Goal: Task Accomplishment & Management: Complete application form

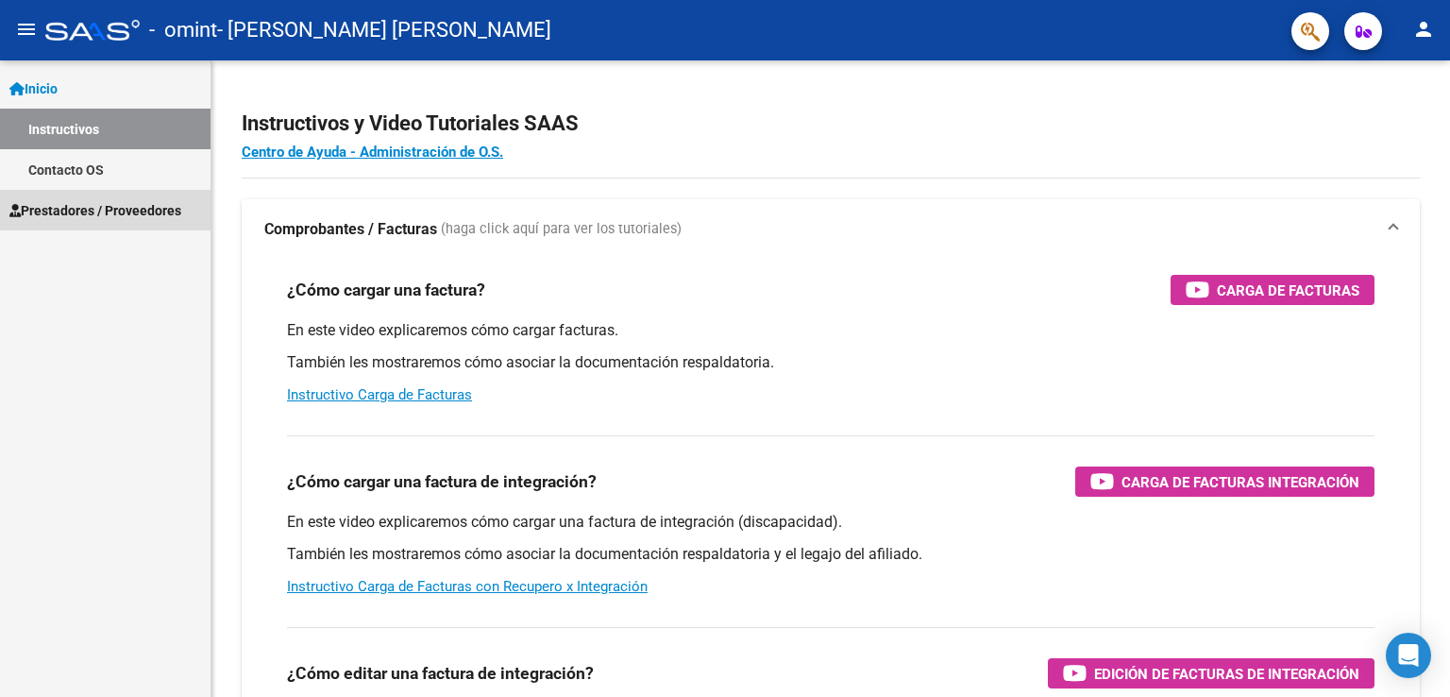
click at [86, 210] on span "Prestadores / Proveedores" at bounding box center [95, 210] width 172 height 21
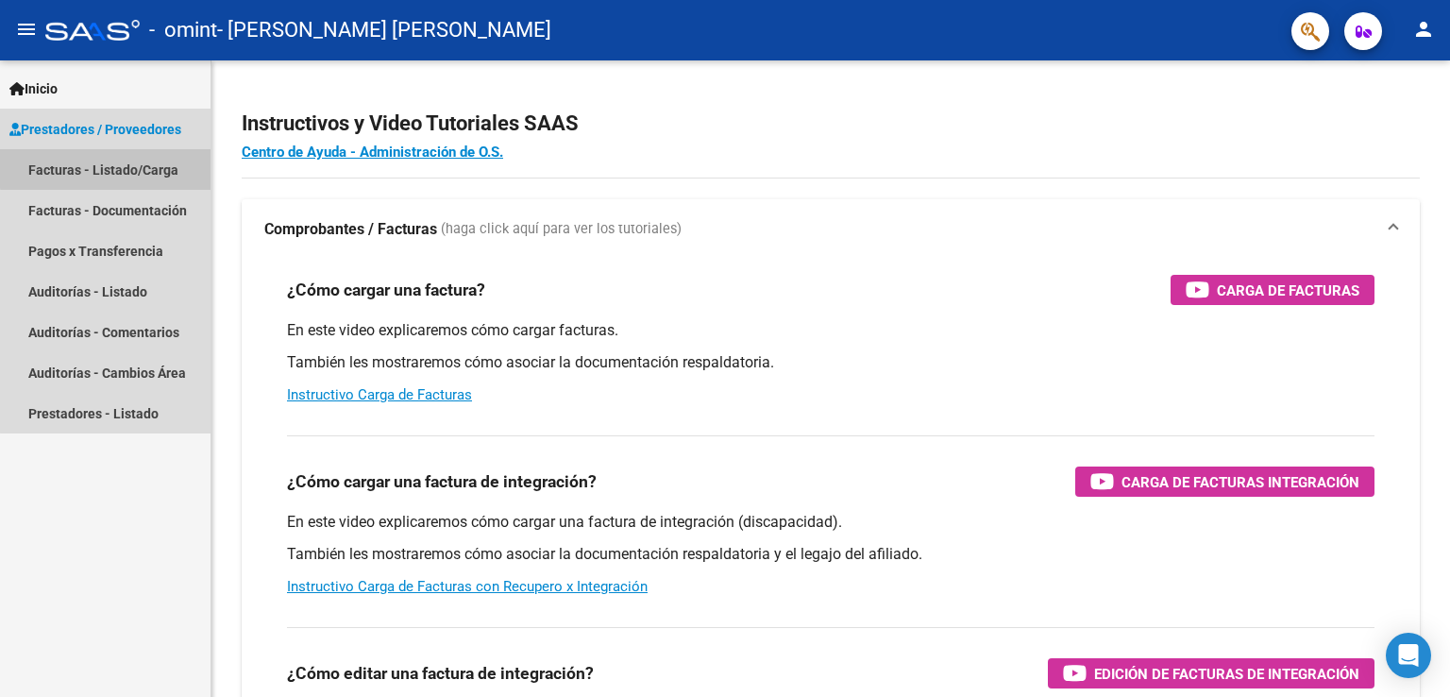
click at [108, 168] on link "Facturas - Listado/Carga" at bounding box center [105, 169] width 211 height 41
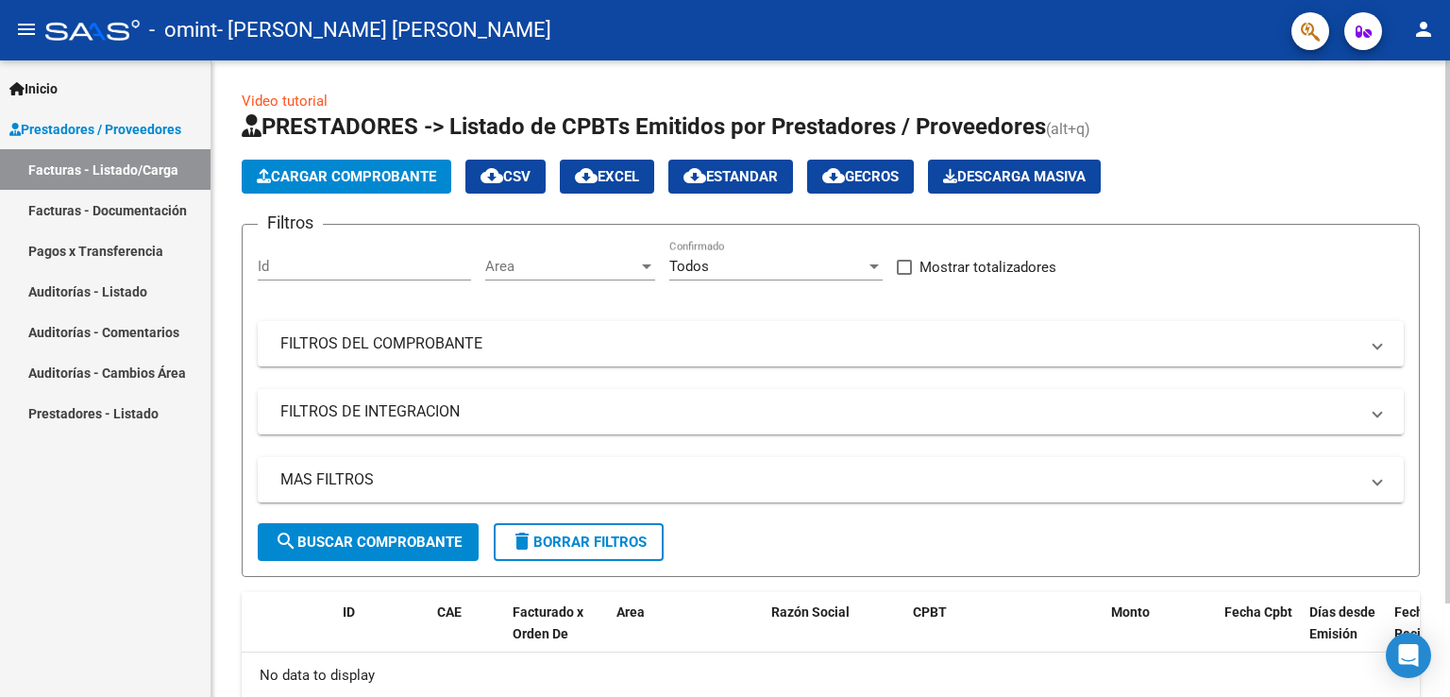
click at [404, 537] on span "search Buscar Comprobante" at bounding box center [368, 541] width 187 height 17
click at [377, 548] on span "search Buscar Comprobante" at bounding box center [368, 541] width 187 height 17
click at [373, 172] on span "Cargar Comprobante" at bounding box center [346, 176] width 179 height 17
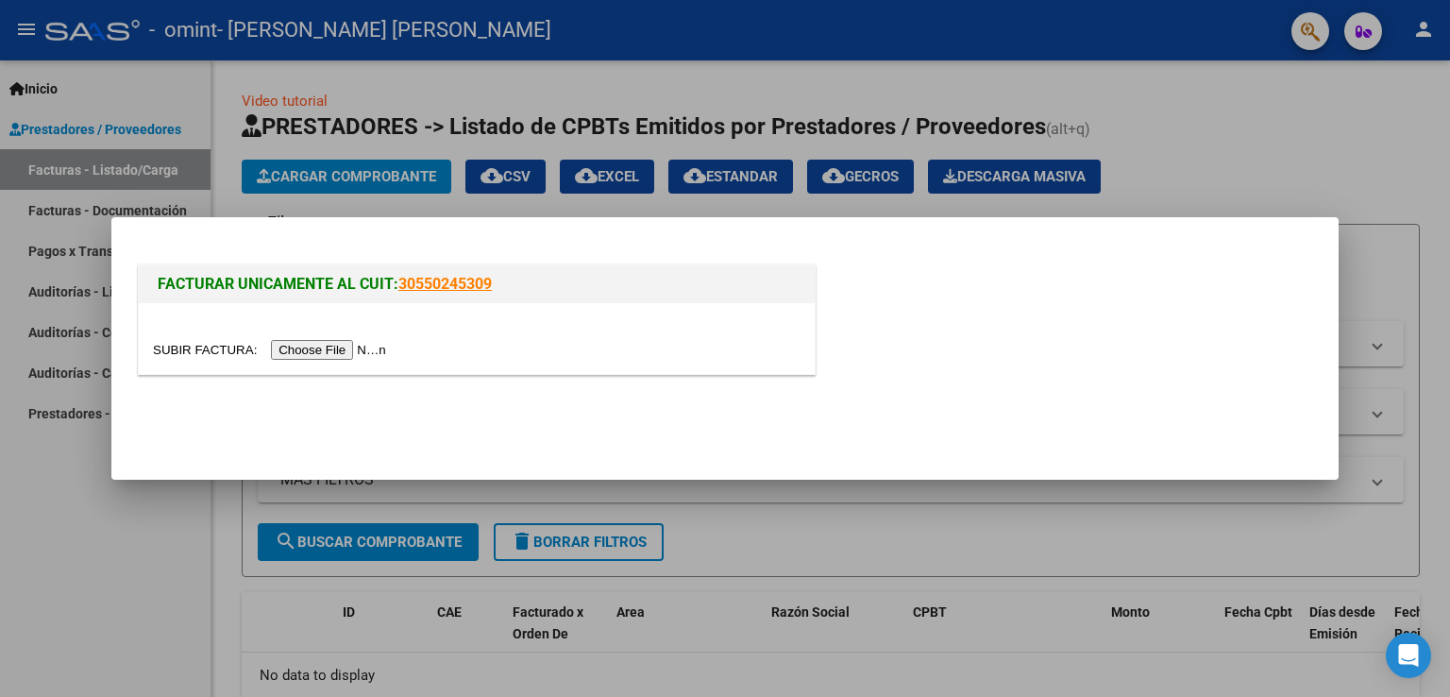
click at [302, 350] on input "file" at bounding box center [272, 350] width 239 height 20
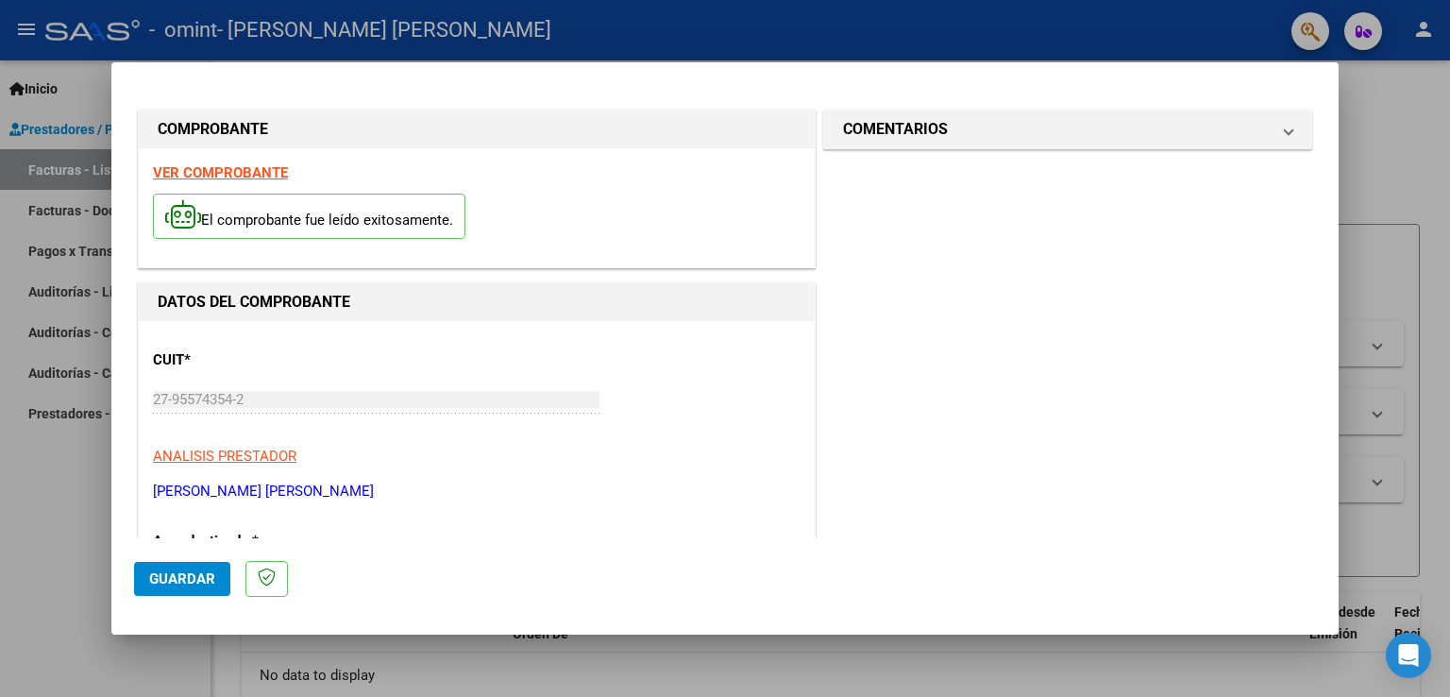
click at [171, 592] on button "Guardar" at bounding box center [182, 579] width 96 height 34
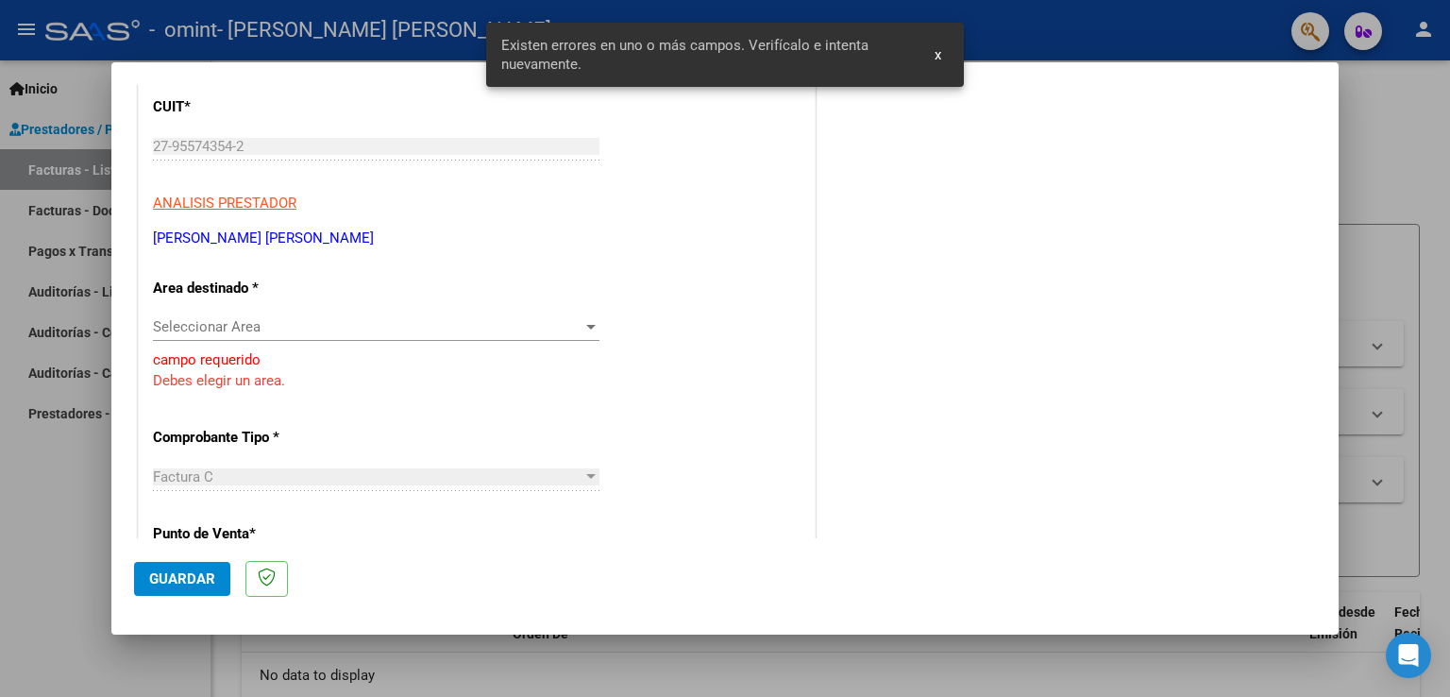
scroll to position [259, 0]
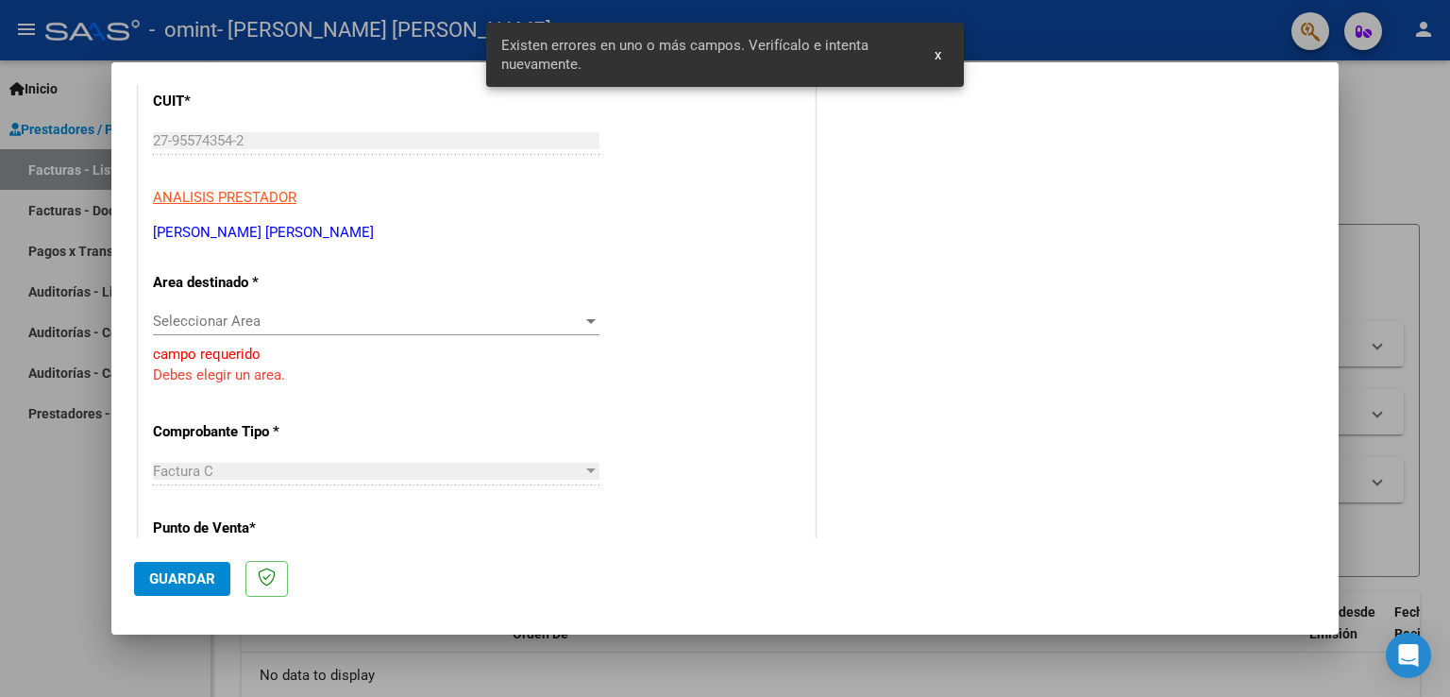
click at [570, 316] on span "Seleccionar Area" at bounding box center [368, 320] width 430 height 17
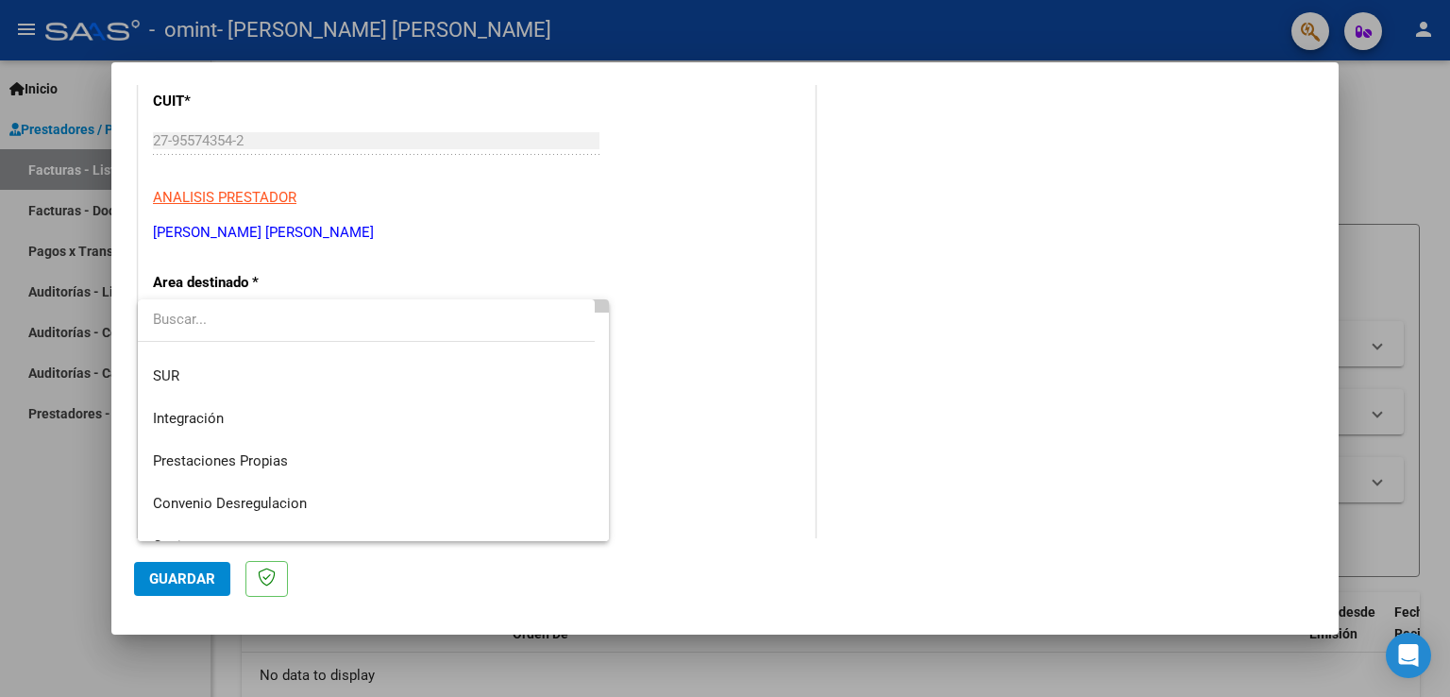
scroll to position [140, 0]
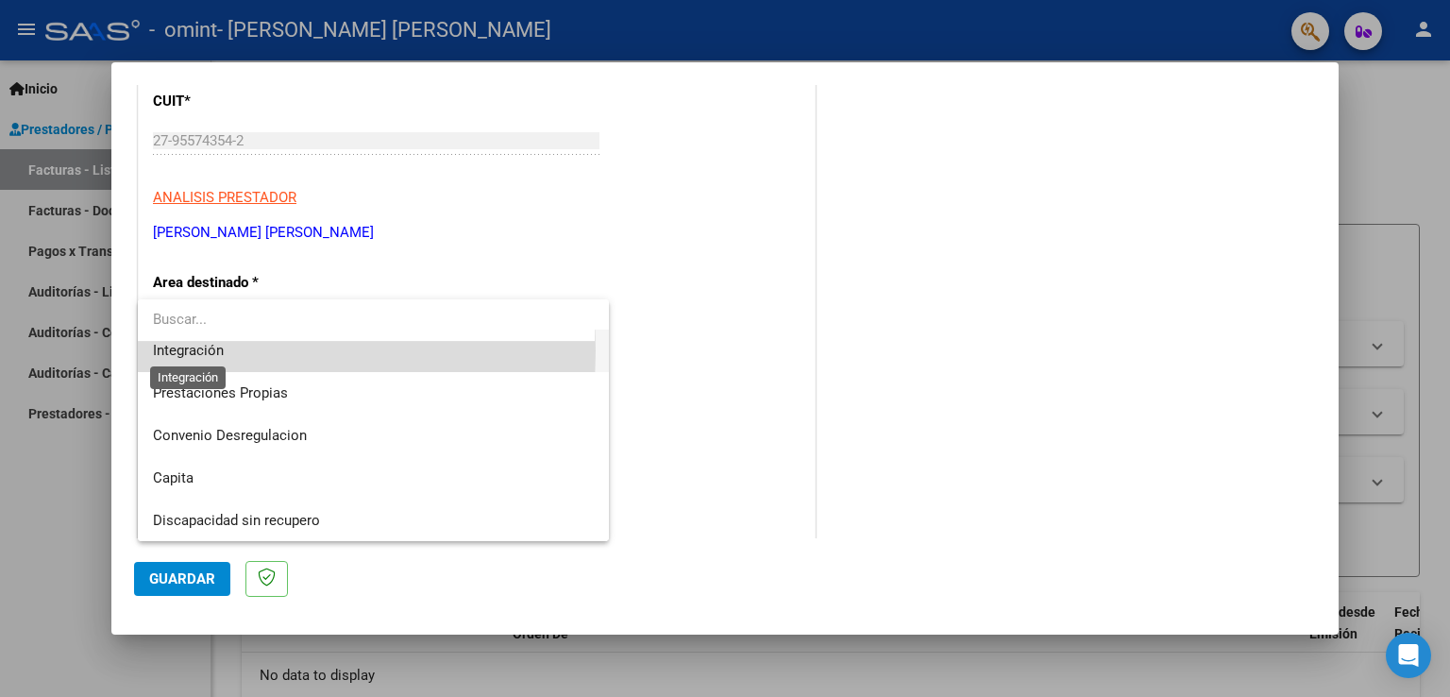
click at [211, 349] on span "Integración" at bounding box center [188, 350] width 71 height 17
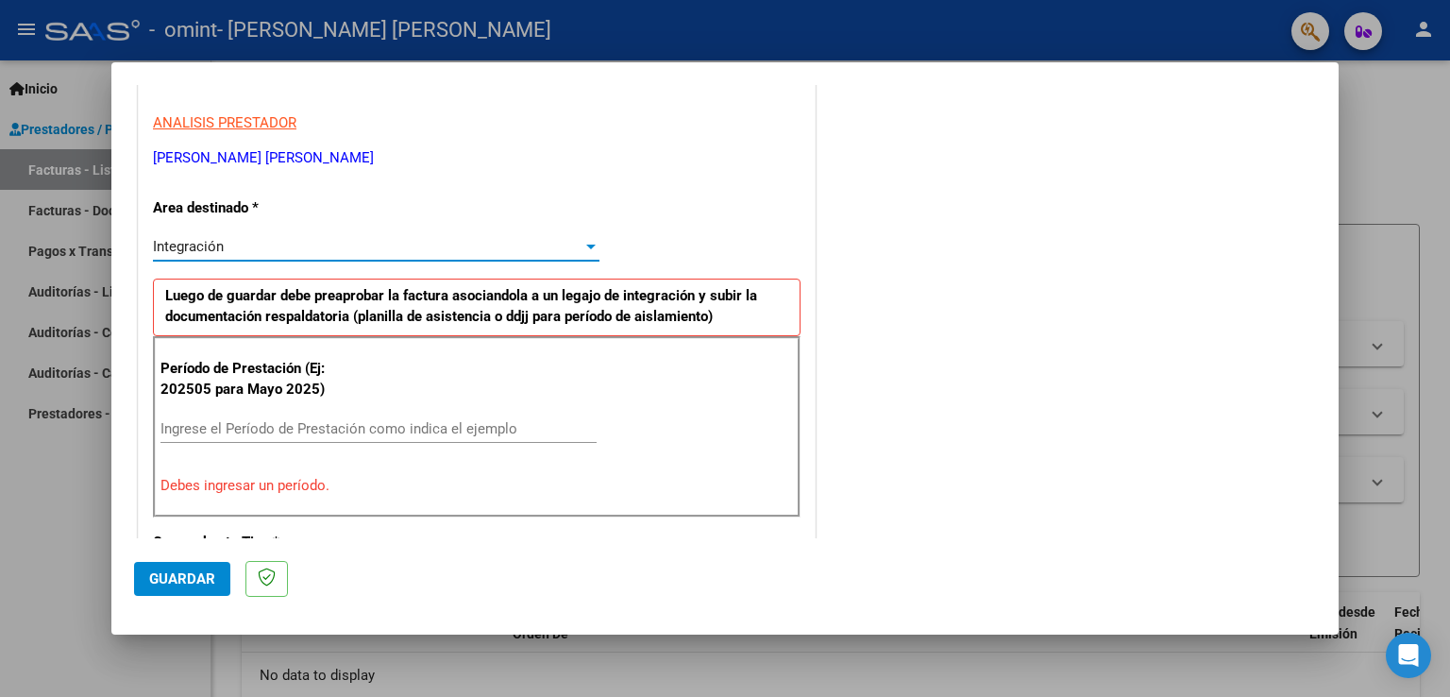
scroll to position [353, 0]
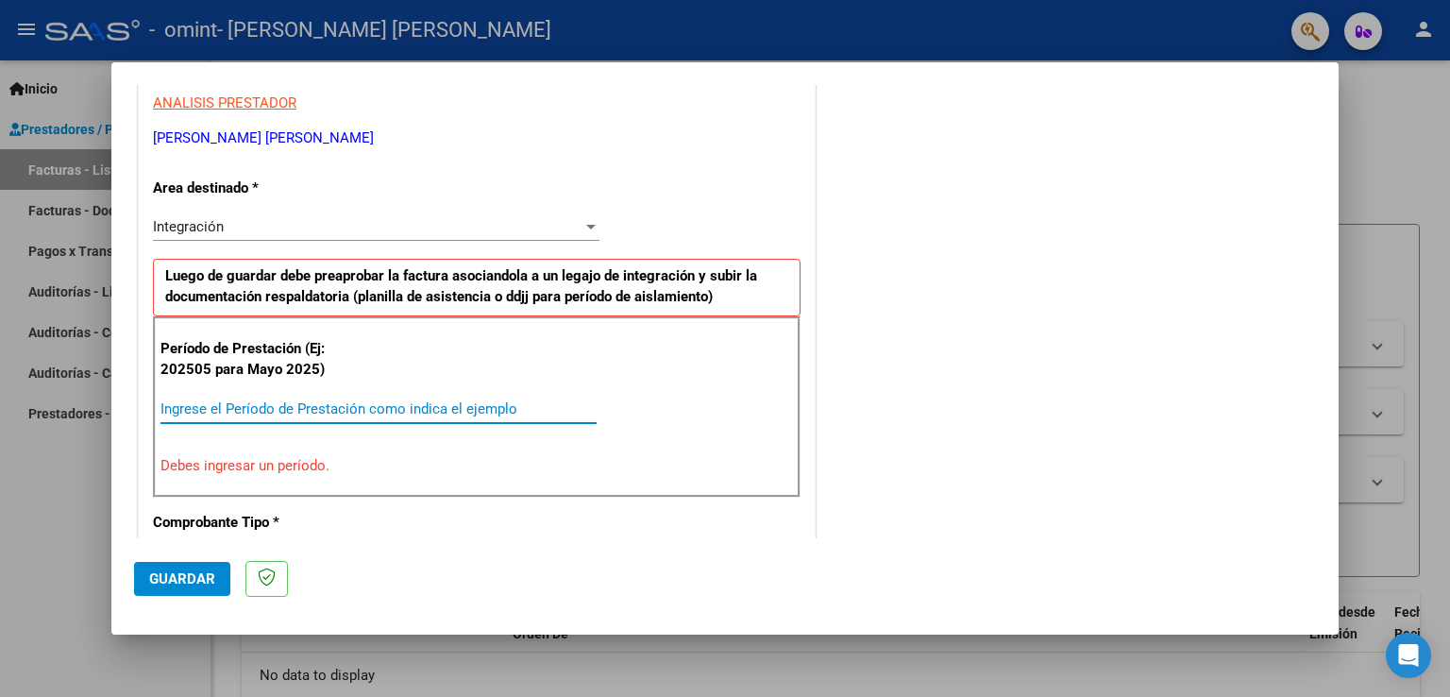
click at [426, 414] on input "Ingrese el Período de Prestación como indica el ejemplo" at bounding box center [378, 408] width 436 height 17
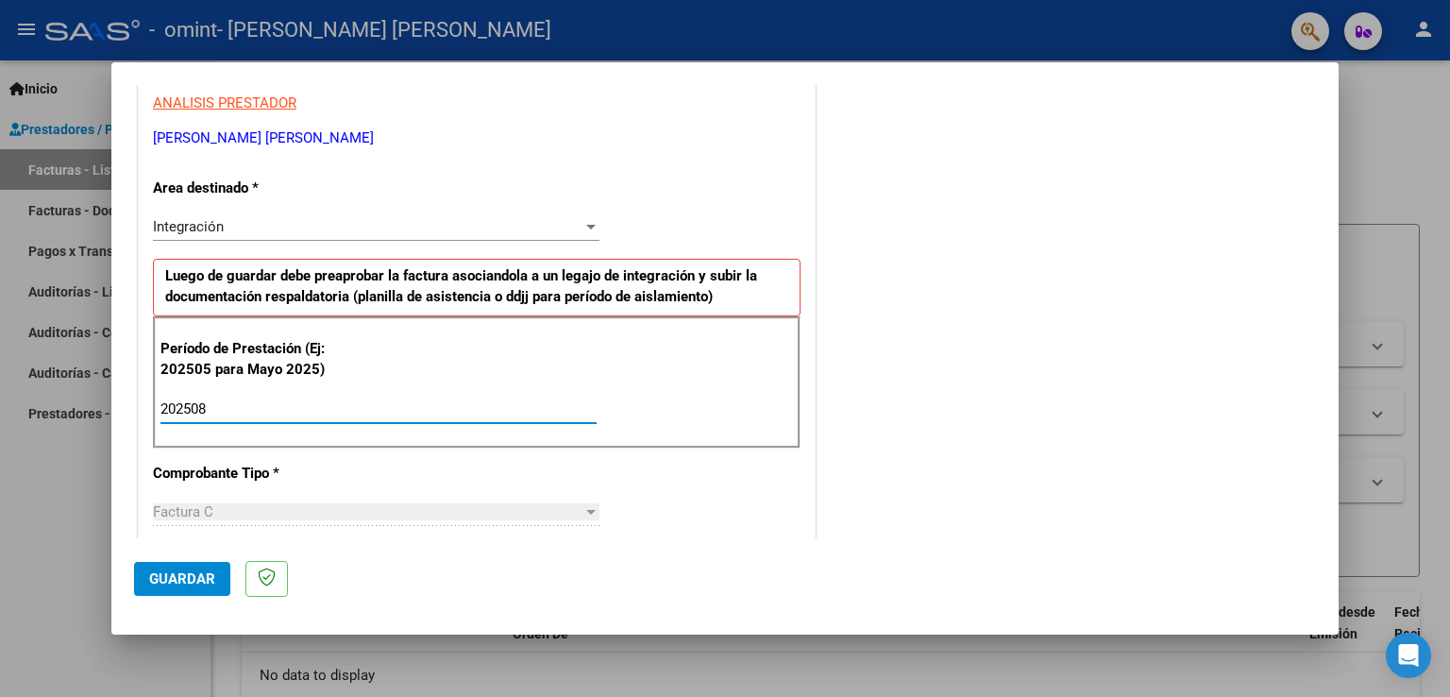
type input "202508"
click at [164, 582] on span "Guardar" at bounding box center [182, 578] width 66 height 17
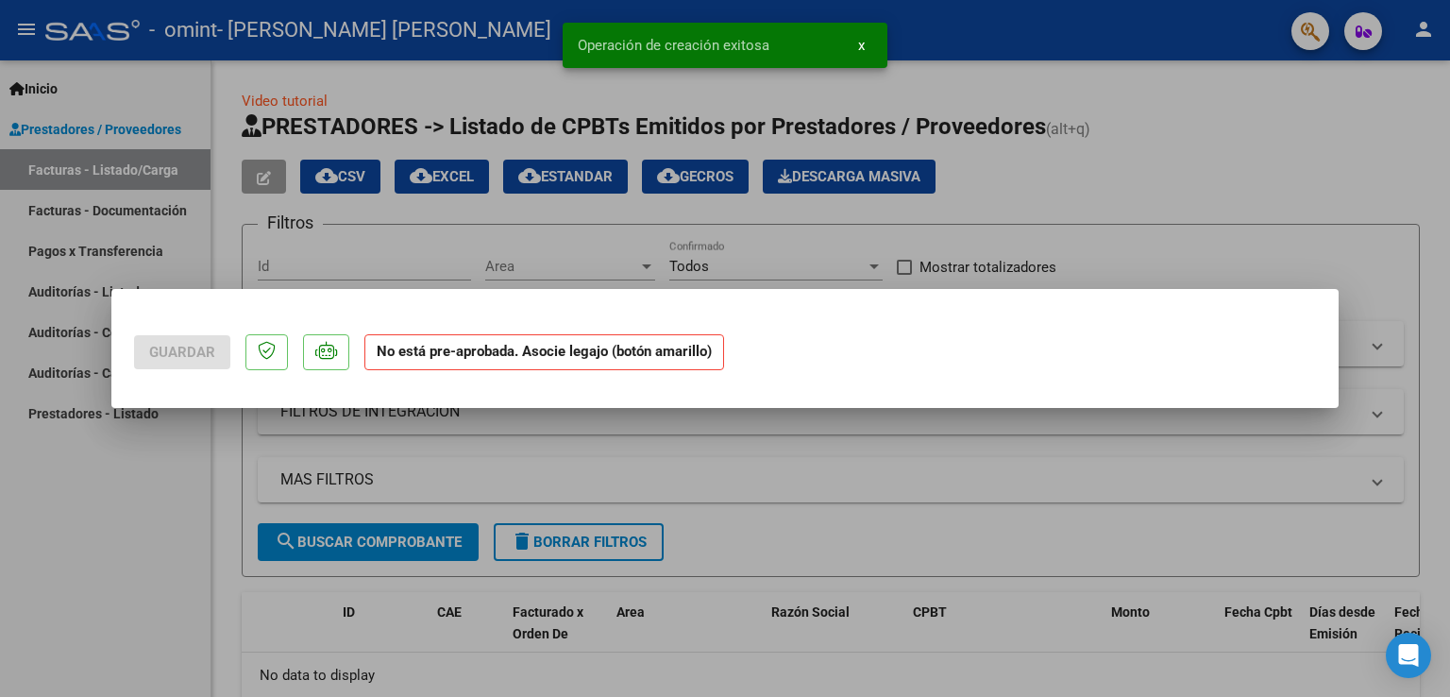
scroll to position [0, 0]
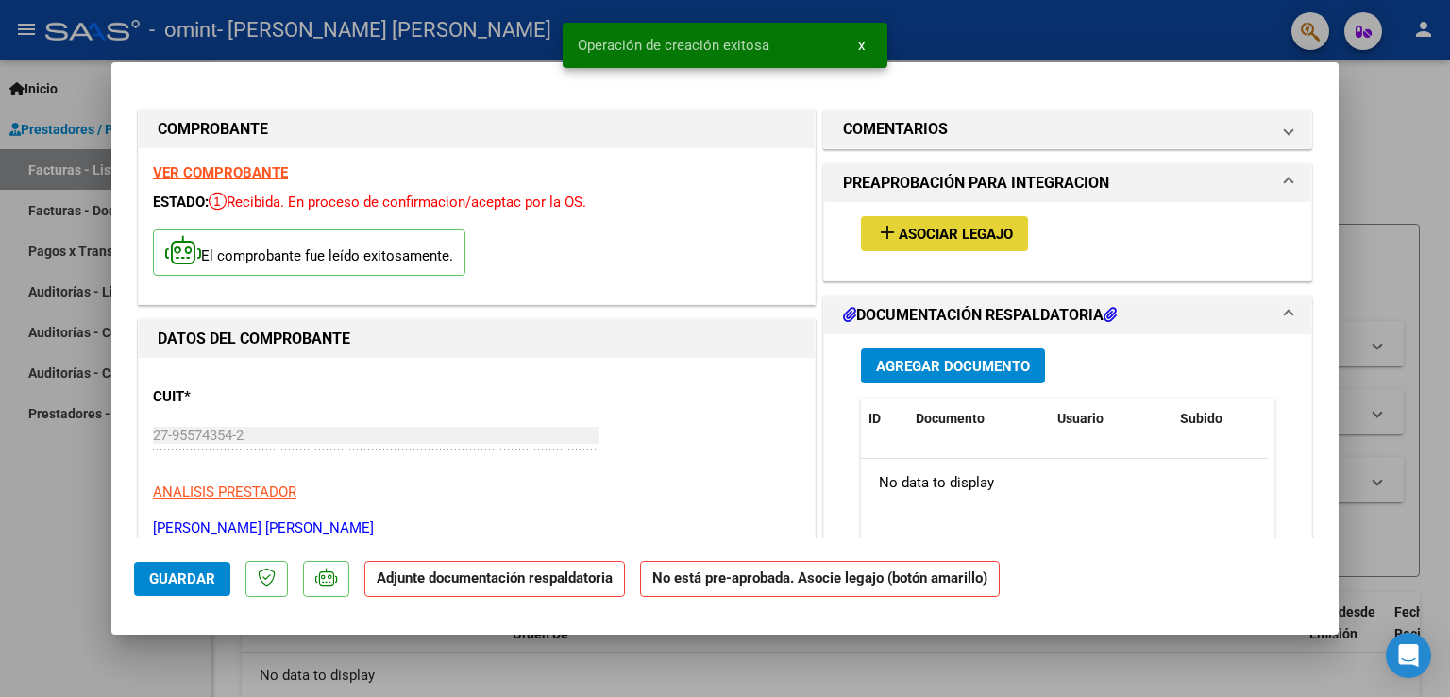
click at [989, 228] on span "Asociar Legajo" at bounding box center [956, 234] width 114 height 17
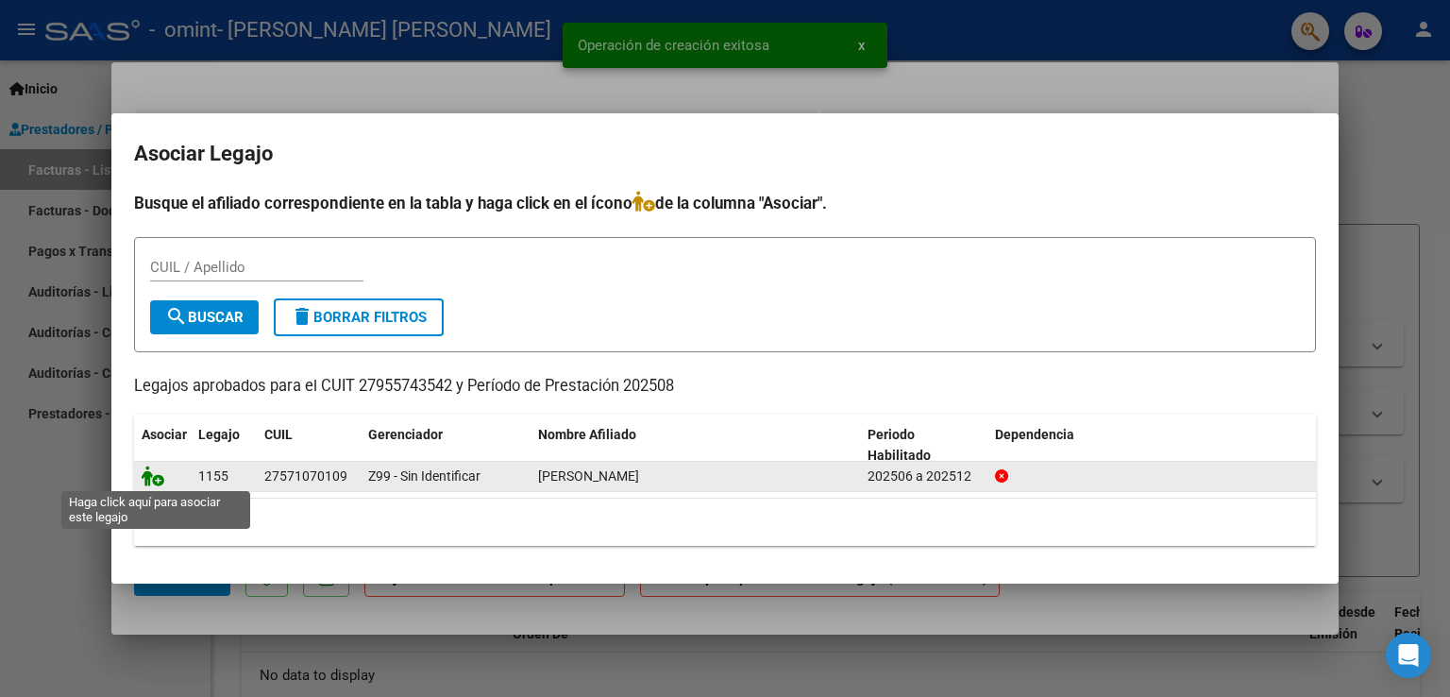
click at [144, 477] on icon at bounding box center [153, 475] width 23 height 21
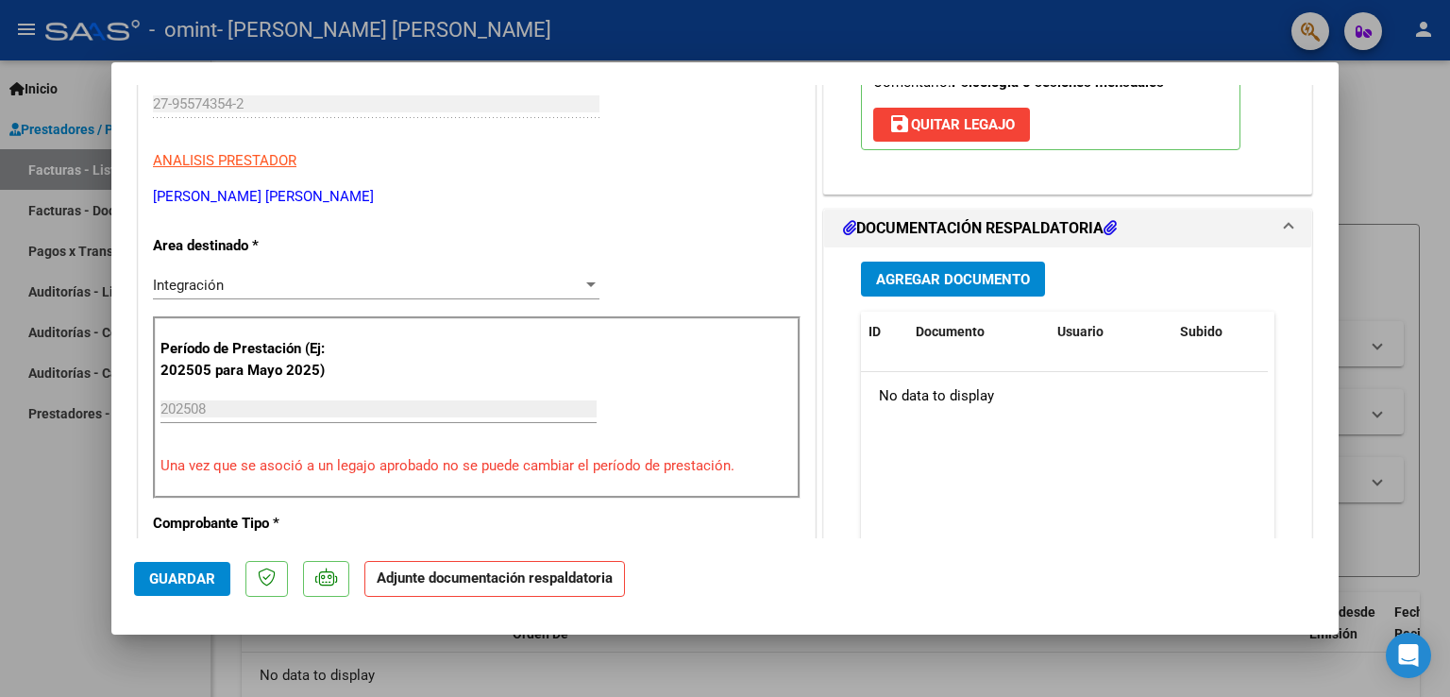
scroll to position [378, 0]
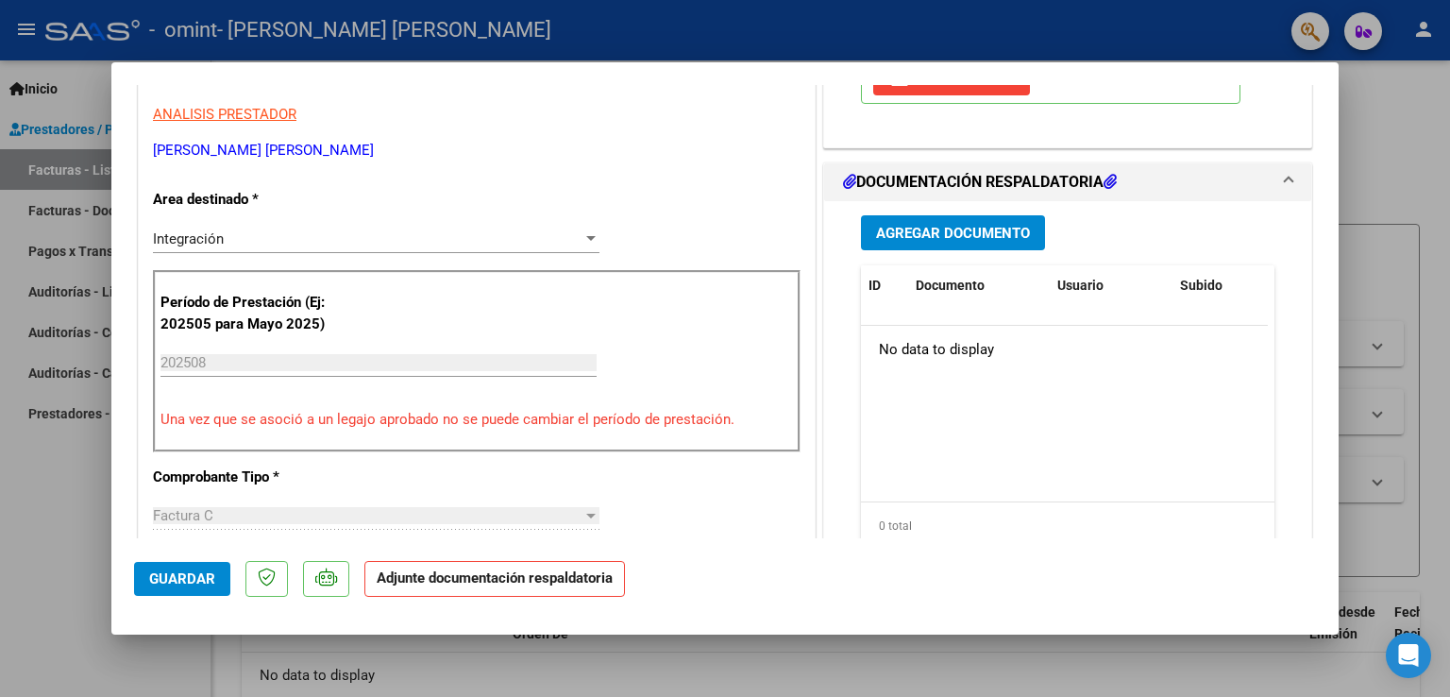
click at [908, 232] on span "Agregar Documento" at bounding box center [953, 233] width 154 height 17
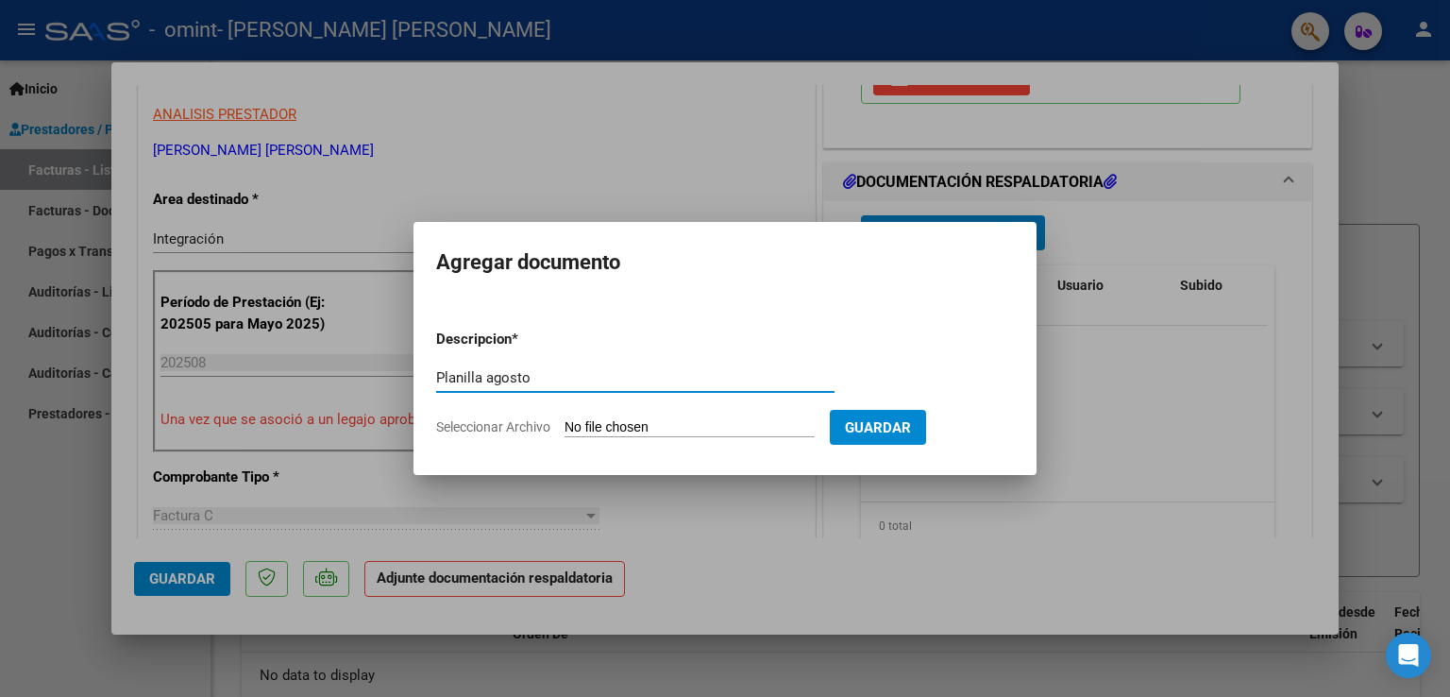
type input "Planilla agosto"
click at [649, 425] on input "Seleccionar Archivo" at bounding box center [690, 428] width 250 height 18
type input "C:\fakepath\Planilla agosto [PERSON_NAME].pdf"
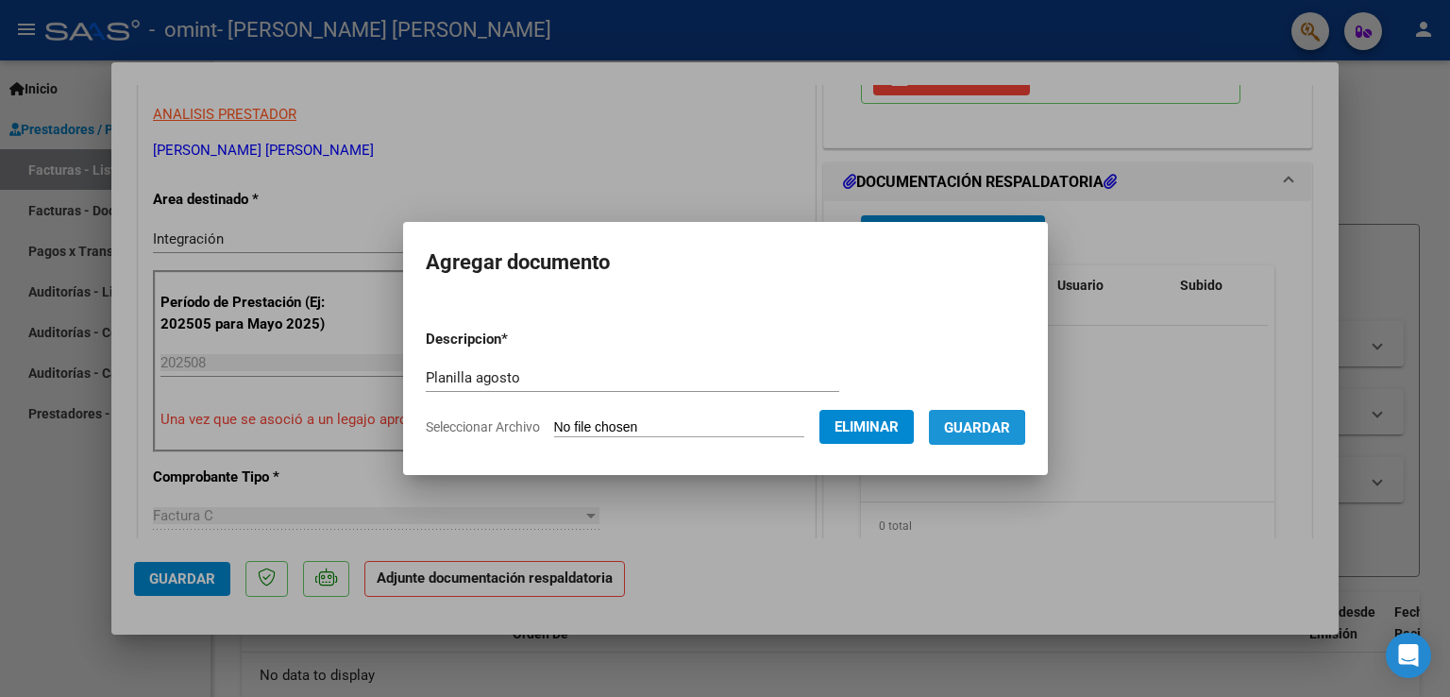
click at [987, 428] on span "Guardar" at bounding box center [977, 427] width 66 height 17
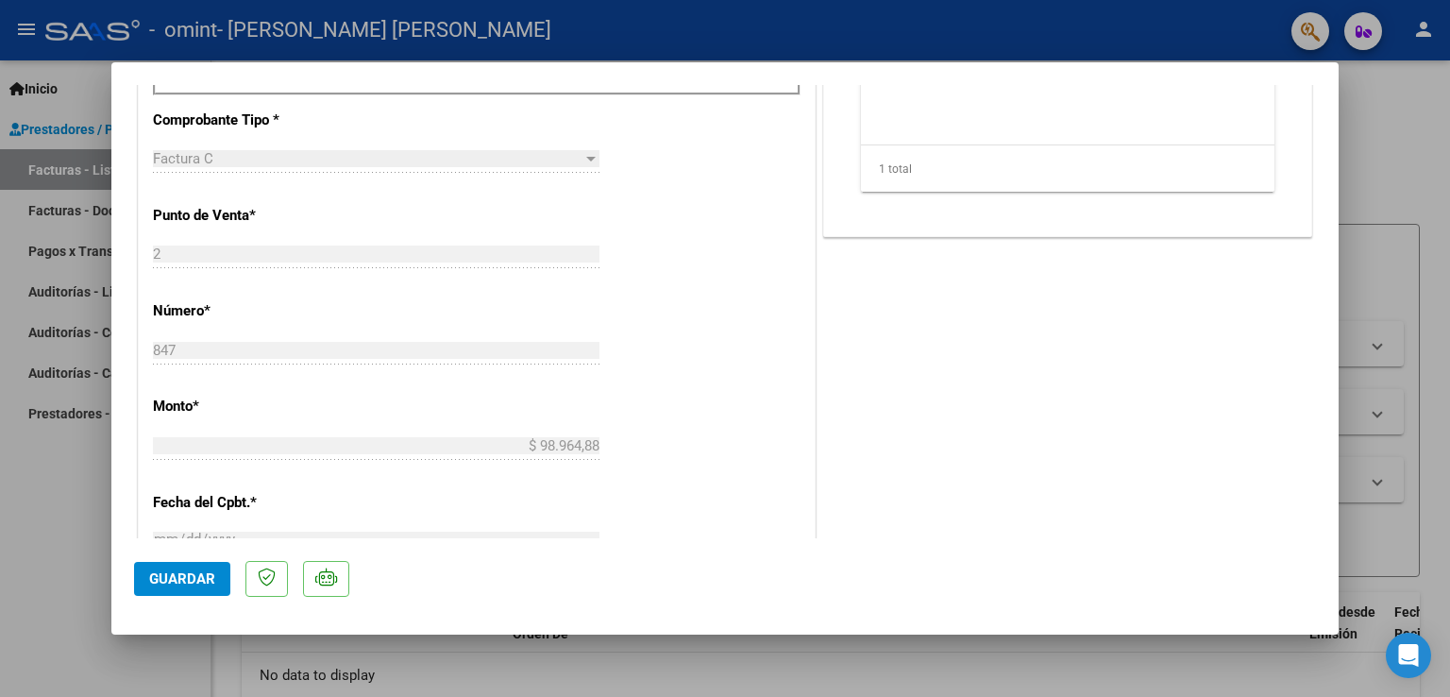
scroll to position [755, 0]
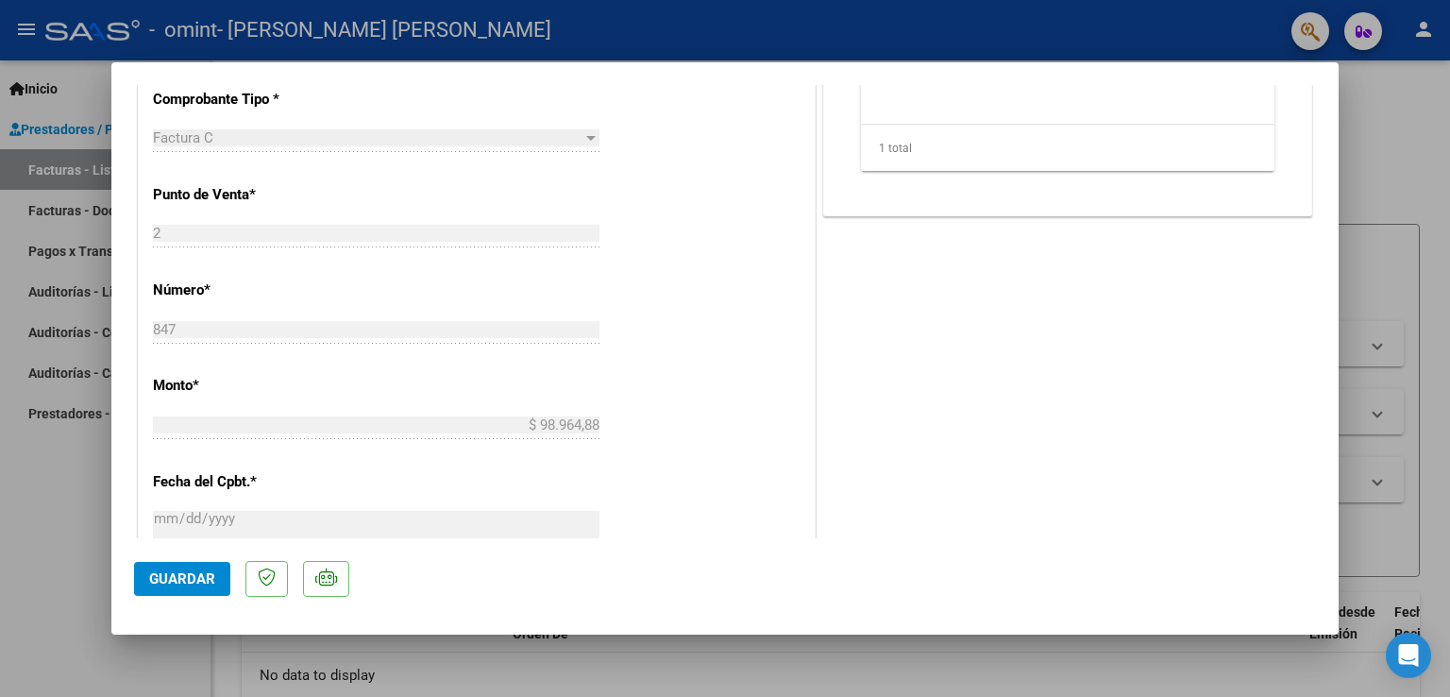
click at [203, 582] on span "Guardar" at bounding box center [182, 578] width 66 height 17
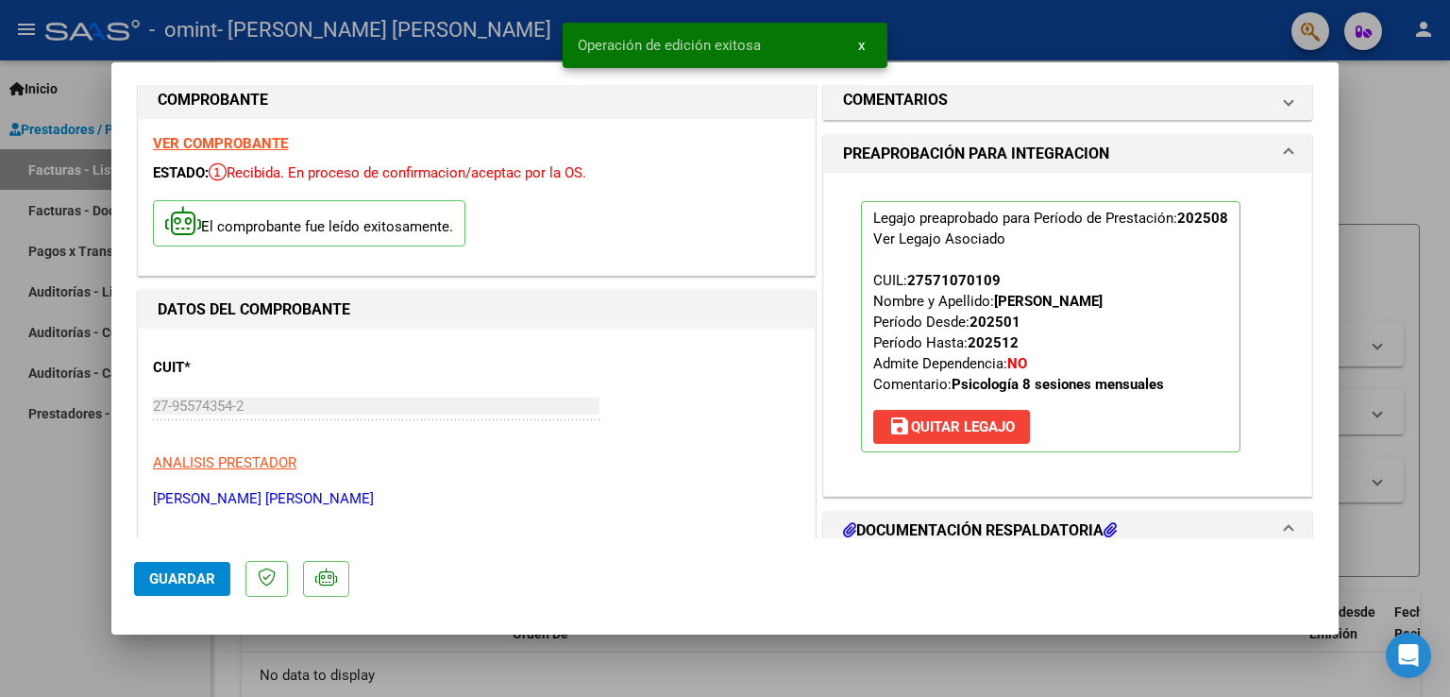
scroll to position [0, 0]
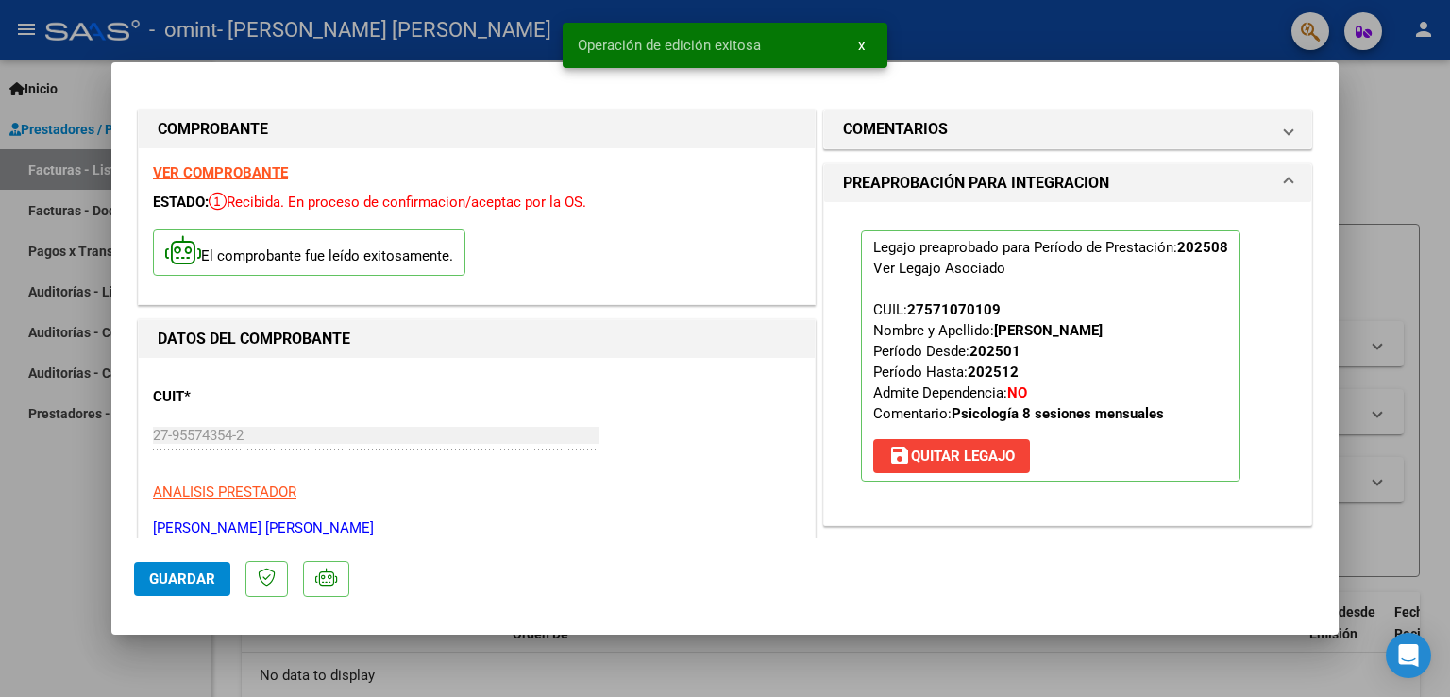
click at [1436, 152] on div at bounding box center [725, 348] width 1450 height 697
type input "$ 0,00"
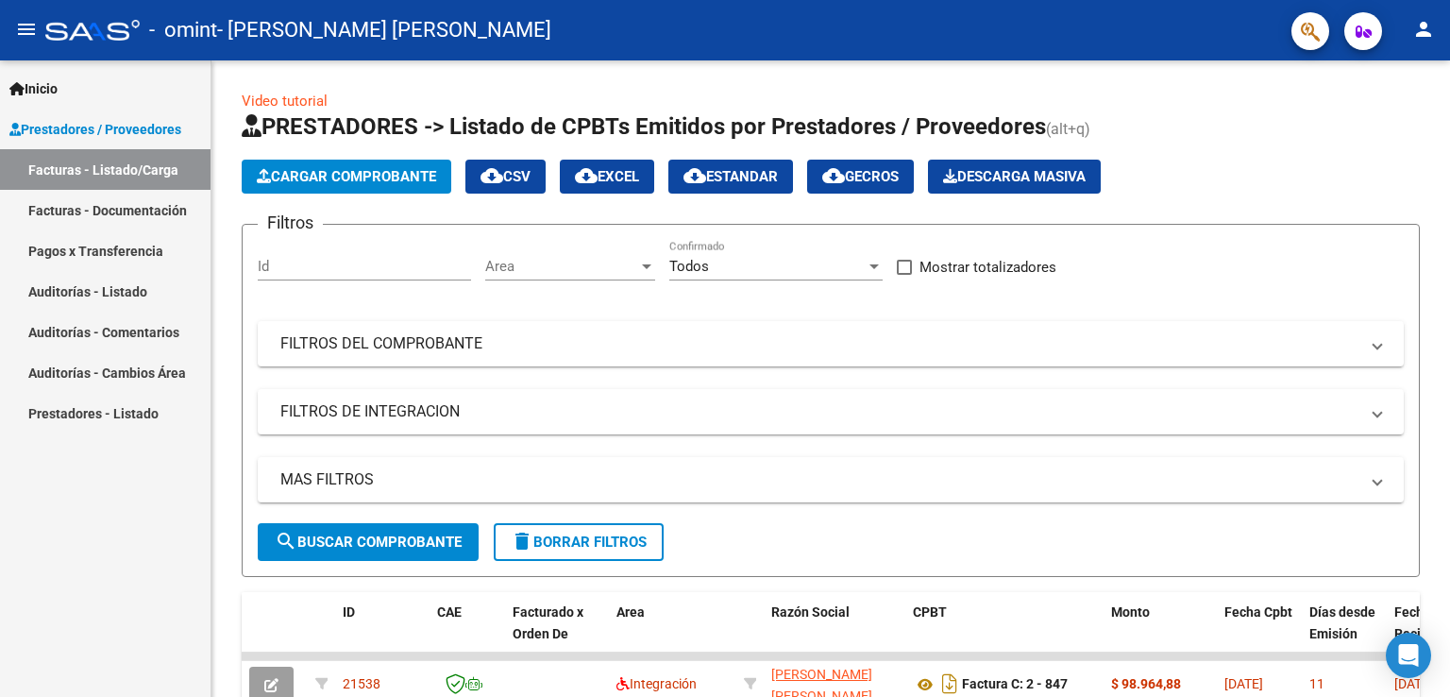
click at [1431, 35] on mat-icon "person" at bounding box center [1423, 29] width 23 height 23
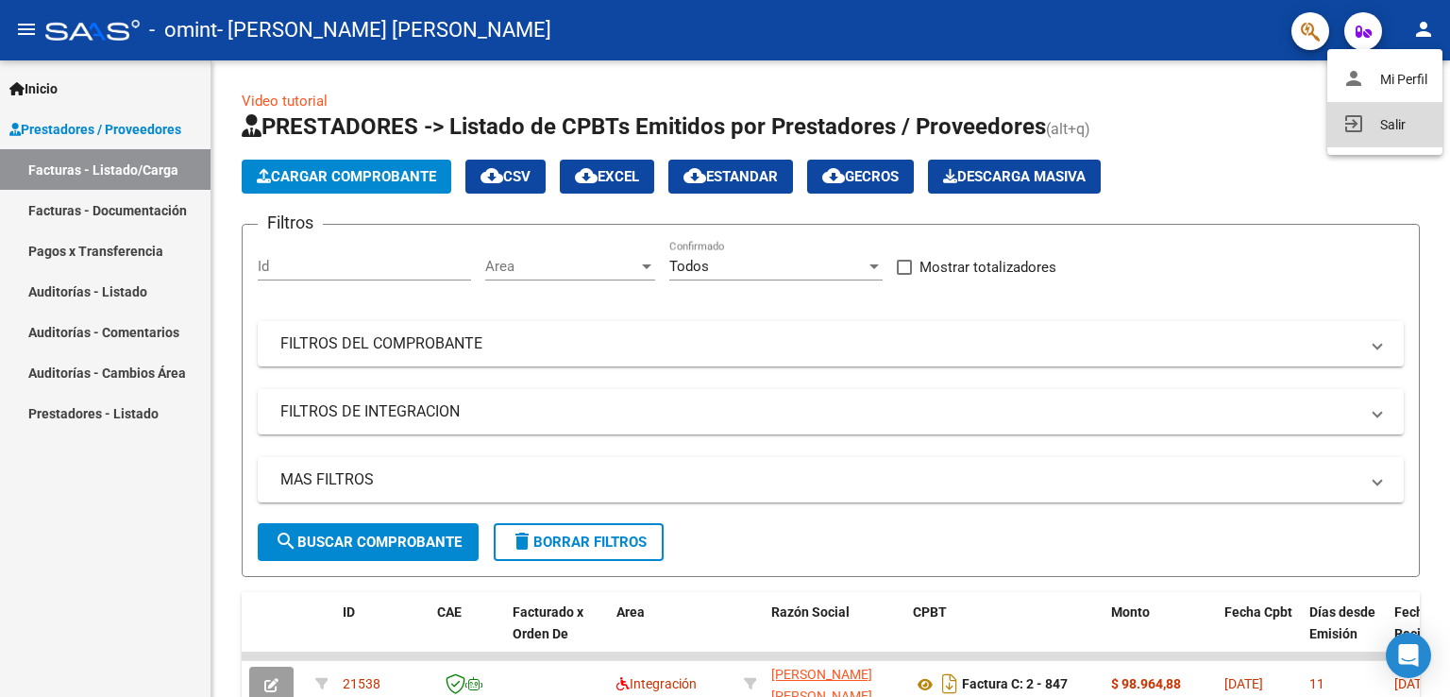
click at [1392, 139] on button "exit_to_app Salir" at bounding box center [1384, 124] width 115 height 45
